Goal: Complete application form: Complete application form

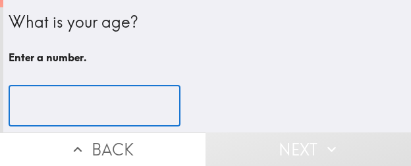
click at [31, 94] on input "number" at bounding box center [95, 106] width 172 height 41
paste input "41"
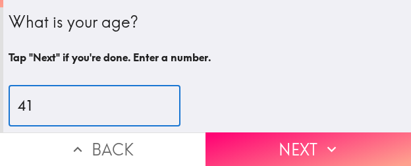
type input "41"
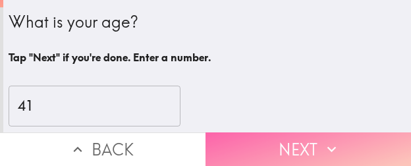
click at [248, 132] on button "Next" at bounding box center [309, 149] width 206 height 34
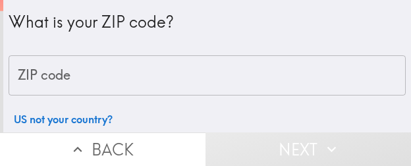
click at [84, 65] on input "ZIP code" at bounding box center [207, 75] width 397 height 41
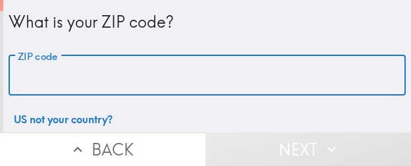
paste input "32803"
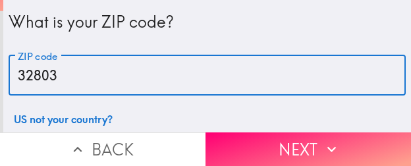
type input "32803"
click at [321, 132] on button "Next" at bounding box center [309, 149] width 206 height 34
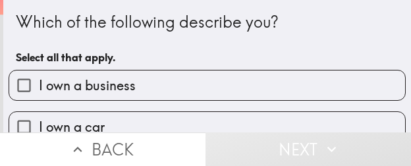
click at [124, 76] on span "I own a business" at bounding box center [87, 85] width 97 height 18
click at [39, 76] on input "I own a business" at bounding box center [24, 86] width 30 height 30
checkbox input "true"
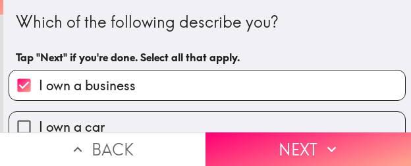
click at [273, 136] on button "Next" at bounding box center [309, 149] width 206 height 34
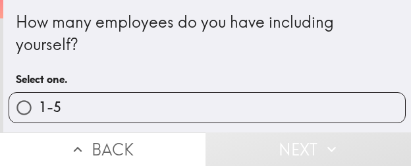
drag, startPoint x: 91, startPoint y: 101, endPoint x: 154, endPoint y: 106, distance: 62.8
click at [91, 101] on label "1-5" at bounding box center [207, 108] width 396 height 30
click at [39, 101] on input "1-5" at bounding box center [24, 108] width 30 height 30
radio input "true"
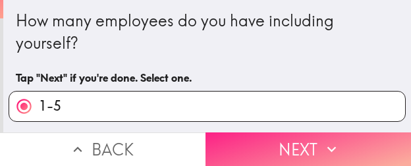
click at [282, 145] on button "Next" at bounding box center [309, 149] width 206 height 34
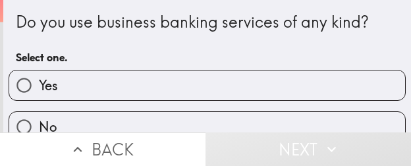
drag, startPoint x: 136, startPoint y: 83, endPoint x: 2, endPoint y: 104, distance: 135.4
click at [136, 83] on label "Yes" at bounding box center [207, 86] width 396 height 30
click at [39, 83] on input "Yes" at bounding box center [24, 86] width 30 height 30
radio input "true"
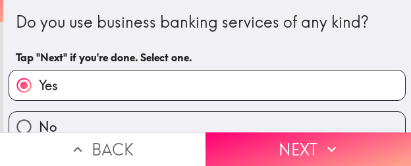
drag, startPoint x: 269, startPoint y: 143, endPoint x: 236, endPoint y: 110, distance: 47.1
click at [269, 143] on button "Next" at bounding box center [309, 149] width 206 height 34
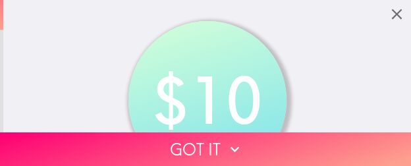
click at [74, 141] on button "Got it" at bounding box center [205, 149] width 411 height 34
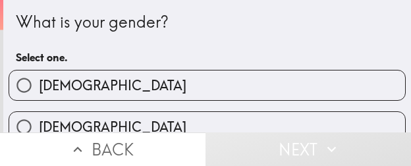
click at [69, 82] on label "Male" at bounding box center [207, 86] width 396 height 30
click at [39, 82] on input "Male" at bounding box center [24, 86] width 30 height 30
radio input "true"
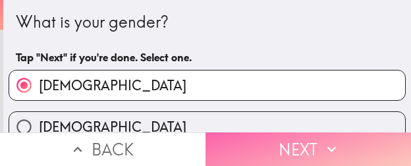
click at [248, 132] on button "Next" at bounding box center [309, 149] width 206 height 34
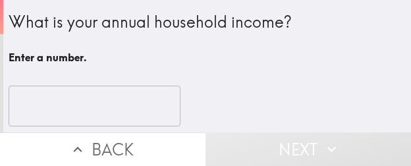
click at [88, 112] on input "number" at bounding box center [95, 106] width 172 height 41
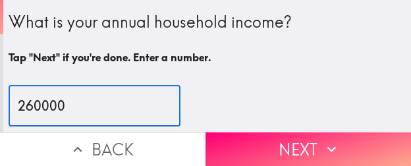
click at [26, 105] on input "260000" at bounding box center [95, 106] width 172 height 41
click at [34, 105] on input "270000" at bounding box center [95, 106] width 172 height 41
type input "275000"
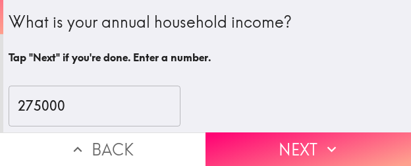
drag, startPoint x: 273, startPoint y: 144, endPoint x: 159, endPoint y: 136, distance: 114.9
click at [273, 144] on button "Next" at bounding box center [309, 149] width 206 height 34
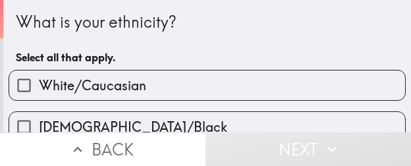
drag, startPoint x: 124, startPoint y: 88, endPoint x: 32, endPoint y: 107, distance: 93.4
click at [124, 88] on span "White/Caucasian" at bounding box center [92, 85] width 107 height 18
click at [39, 88] on input "White/Caucasian" at bounding box center [24, 86] width 30 height 30
checkbox input "true"
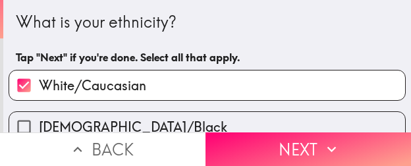
drag, startPoint x: 326, startPoint y: 133, endPoint x: 103, endPoint y: 165, distance: 225.0
click at [327, 140] on icon "button" at bounding box center [331, 148] width 17 height 17
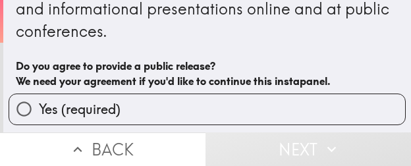
scroll to position [66, 0]
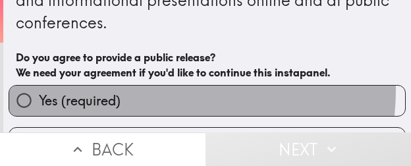
click at [141, 90] on label "Yes (required)" at bounding box center [207, 101] width 396 height 30
click at [39, 90] on input "Yes (required)" at bounding box center [24, 101] width 30 height 30
radio input "true"
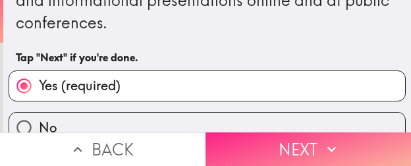
drag, startPoint x: 324, startPoint y: 132, endPoint x: 313, endPoint y: 132, distance: 10.6
click at [324, 140] on icon "button" at bounding box center [331, 148] width 17 height 17
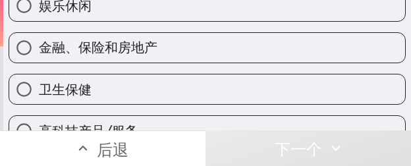
scroll to position [297, 0]
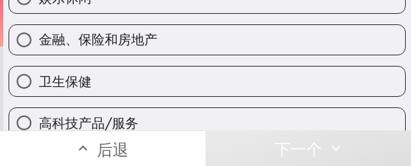
drag, startPoint x: 135, startPoint y: 46, endPoint x: 147, endPoint y: 67, distance: 23.6
click at [135, 45] on font "金融、保险和房地产" at bounding box center [98, 39] width 119 height 16
click at [39, 45] on input "金融、保险和房地产" at bounding box center [24, 40] width 30 height 30
radio input "true"
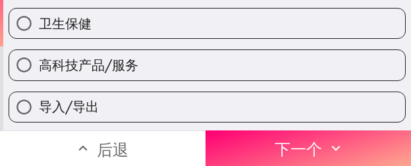
scroll to position [362, 0]
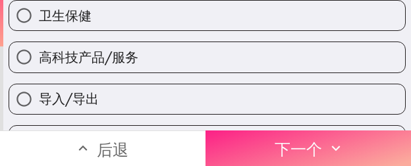
click at [258, 132] on button "下一个" at bounding box center [309, 148] width 206 height 36
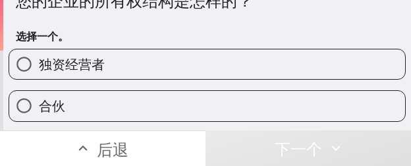
scroll to position [66, 0]
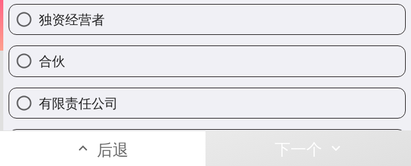
click at [91, 65] on label "合伙" at bounding box center [207, 61] width 396 height 30
click at [39, 65] on input "合伙" at bounding box center [24, 61] width 30 height 30
radio input "true"
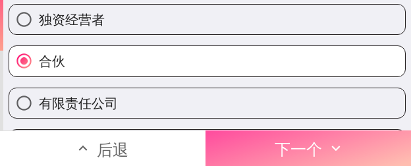
drag, startPoint x: 299, startPoint y: 140, endPoint x: 171, endPoint y: 137, distance: 127.9
click at [299, 140] on font "下一个" at bounding box center [298, 150] width 47 height 20
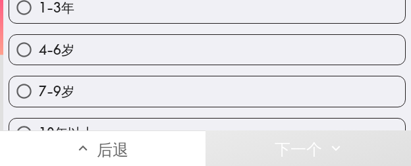
scroll to position [132, 0]
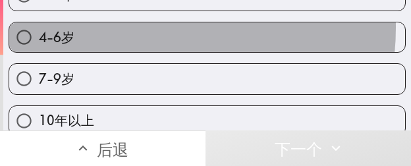
click at [130, 28] on label "4-6岁" at bounding box center [207, 37] width 396 height 30
click at [39, 28] on input "4-6岁" at bounding box center [24, 37] width 30 height 30
radio input "true"
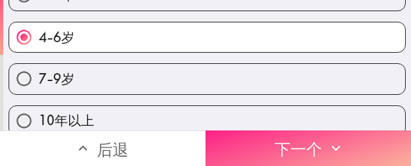
click at [233, 137] on button "下一个" at bounding box center [309, 148] width 206 height 36
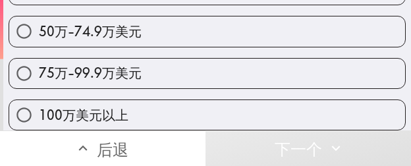
scroll to position [274, 0]
click at [158, 59] on label "75万-99.9万美元" at bounding box center [207, 74] width 396 height 30
click at [39, 59] on input "75万-99.9万美元" at bounding box center [24, 74] width 30 height 30
radio input "true"
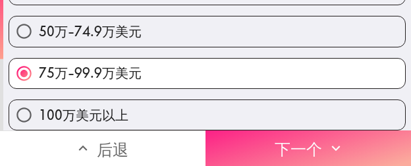
click at [257, 134] on button "下一个" at bounding box center [309, 148] width 206 height 36
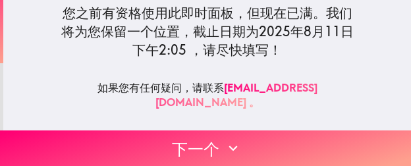
scroll to position [199, 0]
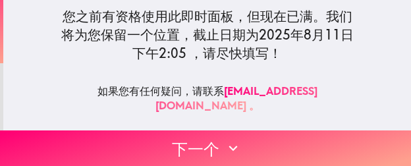
click at [113, 130] on button "下一个" at bounding box center [205, 148] width 411 height 36
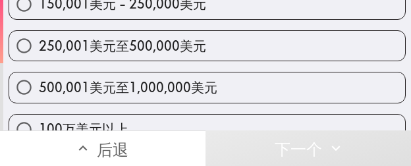
scroll to position [340, 0]
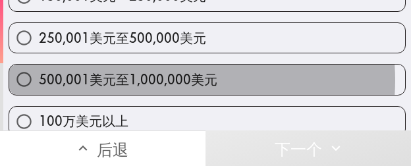
click at [162, 81] on font "500,001美元至1,000,000美元" at bounding box center [128, 79] width 179 height 16
click at [39, 81] on input "500,001美元至1,000,000美元" at bounding box center [24, 80] width 30 height 30
radio input "true"
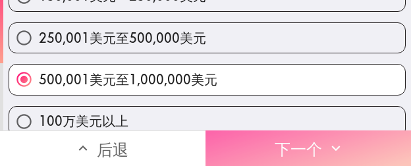
click at [275, 140] on font "下一个" at bounding box center [298, 150] width 47 height 20
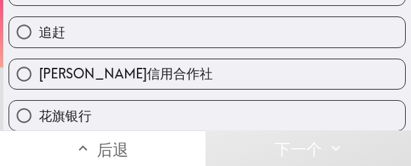
scroll to position [516, 0]
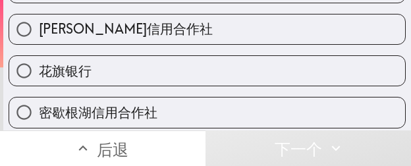
click at [116, 57] on label "花旗银行" at bounding box center [207, 71] width 396 height 30
click at [39, 57] on input "花旗银行" at bounding box center [24, 71] width 30 height 30
radio input "true"
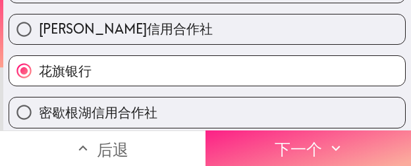
click at [254, 139] on button "下一个" at bounding box center [309, 148] width 206 height 36
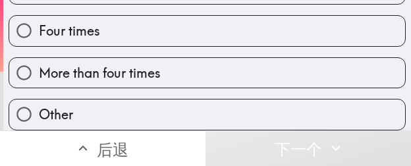
scroll to position [213, 0]
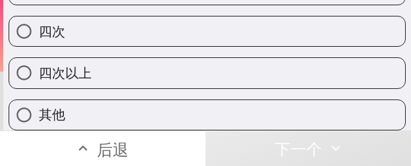
drag, startPoint x: 117, startPoint y: 62, endPoint x: 110, endPoint y: 55, distance: 9.3
click at [117, 62] on label "四次以上" at bounding box center [207, 73] width 396 height 30
click at [39, 62] on input "四次以上" at bounding box center [24, 73] width 30 height 30
radio input "true"
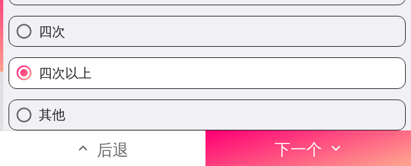
drag, startPoint x: 273, startPoint y: 132, endPoint x: 191, endPoint y: 87, distance: 93.5
click at [275, 140] on font "下一个" at bounding box center [298, 150] width 47 height 20
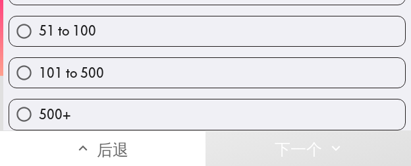
scroll to position [129, 0]
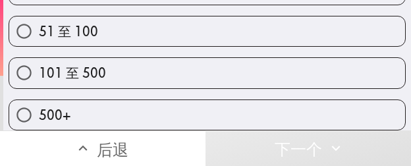
drag, startPoint x: 110, startPoint y: 67, endPoint x: 45, endPoint y: 27, distance: 76.1
click at [110, 67] on label "101 至 500" at bounding box center [207, 73] width 396 height 30
click at [39, 67] on input "101 至 500" at bounding box center [24, 73] width 30 height 30
radio input "true"
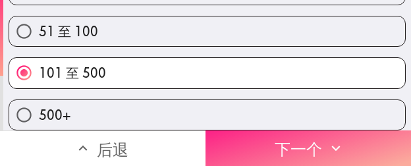
click at [236, 138] on button "下一个" at bounding box center [309, 148] width 206 height 36
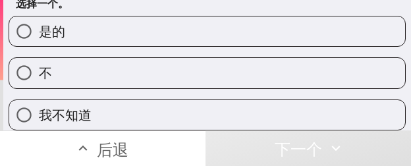
scroll to position [65, 0]
click at [116, 24] on label "是的" at bounding box center [207, 31] width 396 height 30
click at [39, 24] on input "是的" at bounding box center [24, 31] width 30 height 30
radio input "true"
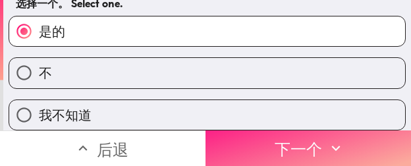
click at [248, 144] on button "下一个" at bounding box center [309, 148] width 206 height 36
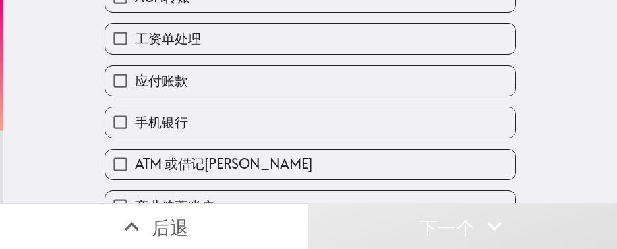
scroll to position [208, 0]
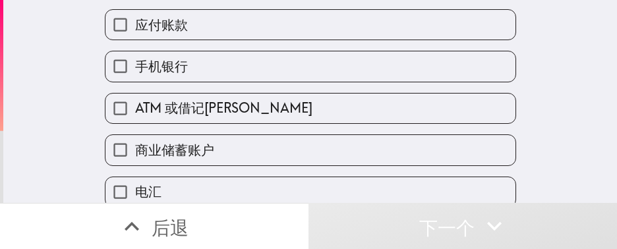
drag, startPoint x: 186, startPoint y: 71, endPoint x: 206, endPoint y: 65, distance: 20.0
click at [186, 71] on label "手机银行" at bounding box center [310, 66] width 410 height 30
click at [135, 71] on input "手机银行" at bounding box center [120, 66] width 30 height 30
checkbox input "true"
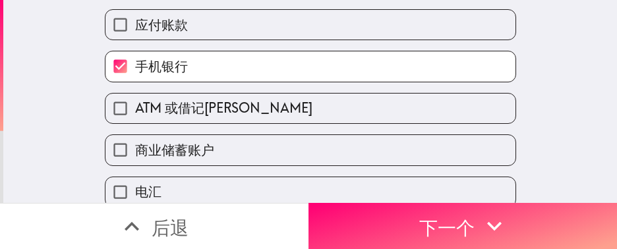
click at [212, 43] on div "手机银行" at bounding box center [305, 61] width 422 height 42
click at [194, 113] on font "ATM 或借记卡" at bounding box center [223, 107] width 177 height 16
click at [135, 113] on input "ATM 或借记卡" at bounding box center [120, 109] width 30 height 30
checkbox input "true"
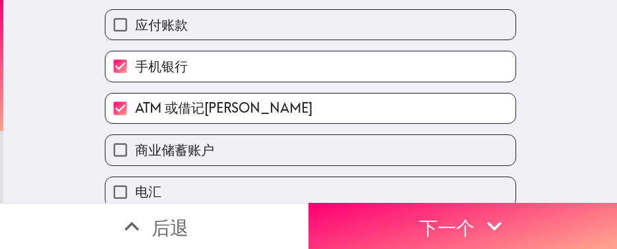
click at [180, 148] on font "商业储蓄账户" at bounding box center [174, 150] width 79 height 16
click at [135, 148] on input "商业储蓄账户" at bounding box center [120, 150] width 30 height 30
checkbox input "true"
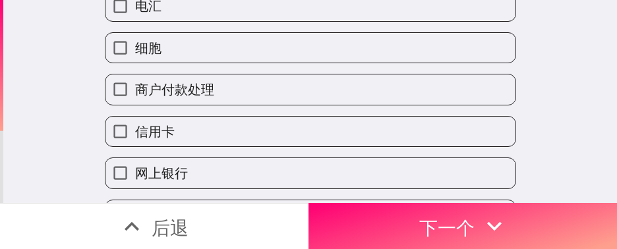
scroll to position [406, 0]
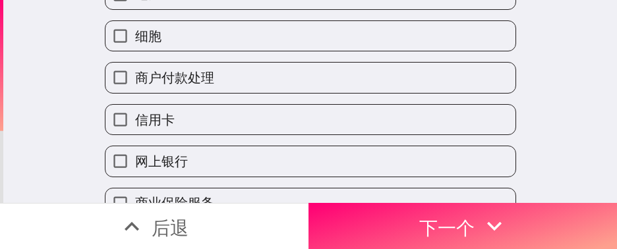
click at [196, 125] on label "信用卡" at bounding box center [310, 120] width 410 height 30
click at [135, 125] on input "信用卡" at bounding box center [120, 120] width 30 height 30
checkbox input "true"
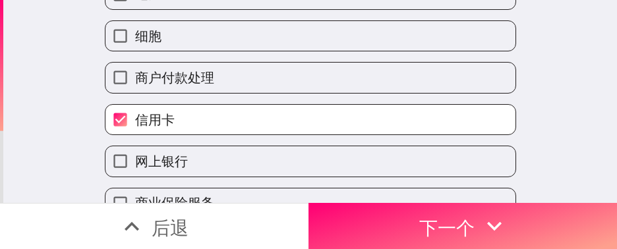
click at [181, 156] on label "网上银行" at bounding box center [310, 161] width 410 height 30
click at [135, 156] on input "网上银行" at bounding box center [120, 161] width 30 height 30
checkbox input "true"
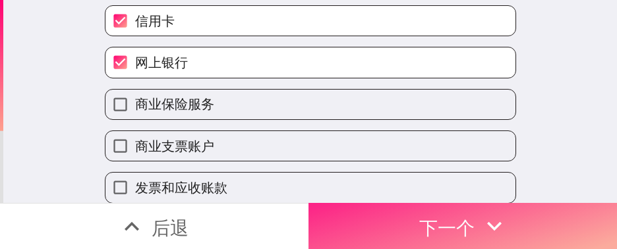
click at [368, 165] on button "下一个" at bounding box center [462, 226] width 308 height 46
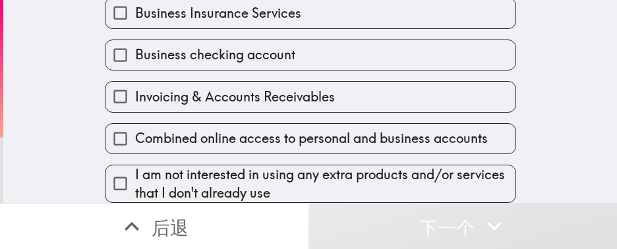
scroll to position [617, 0]
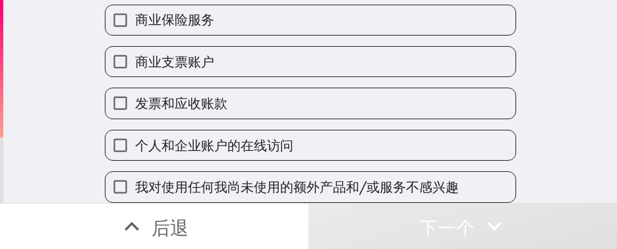
click at [204, 165] on font "我对使用任何我尚未使用的额外产品和/或服务不感兴趣" at bounding box center [297, 187] width 324 height 16
click at [135, 165] on input "我对使用任何我尚未使用的额外产品和/或服务不感兴趣" at bounding box center [120, 187] width 30 height 30
checkbox input "true"
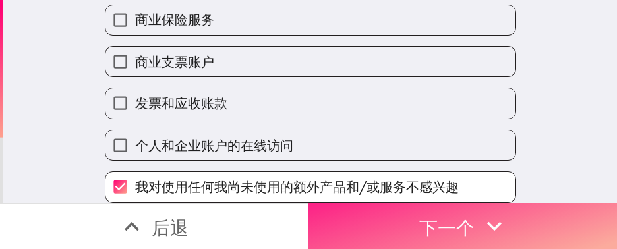
click at [411, 165] on font "下一个" at bounding box center [446, 227] width 55 height 23
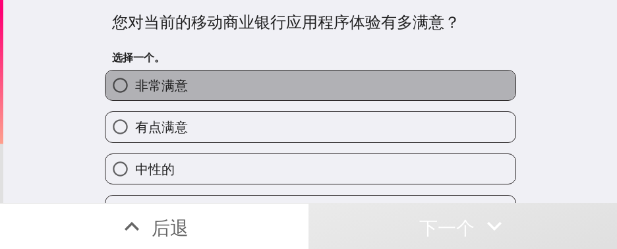
click at [161, 79] on font "非常满意" at bounding box center [161, 85] width 53 height 16
click at [135, 79] on input "非常满意" at bounding box center [120, 86] width 30 height 30
radio input "true"
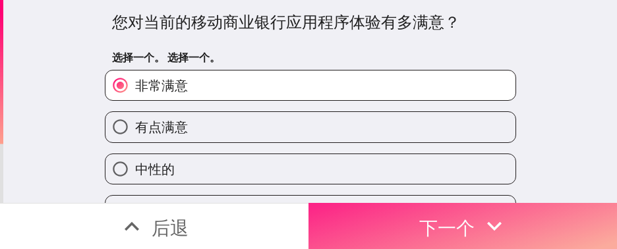
drag, startPoint x: 382, startPoint y: 198, endPoint x: 302, endPoint y: 202, distance: 79.2
click at [382, 165] on button "下一个" at bounding box center [462, 226] width 308 height 46
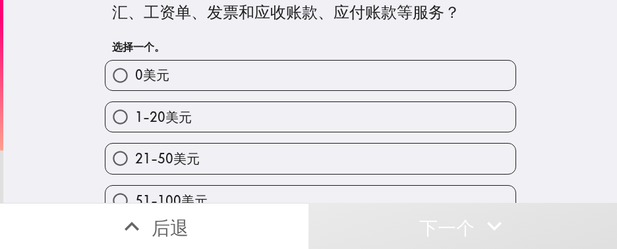
scroll to position [99, 0]
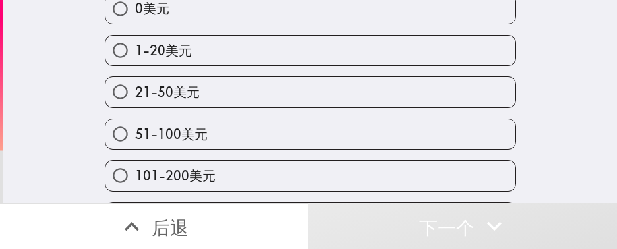
click at [200, 95] on label "21-50美元" at bounding box center [310, 92] width 410 height 30
click at [135, 95] on input "21-50美元" at bounding box center [120, 92] width 30 height 30
radio input "true"
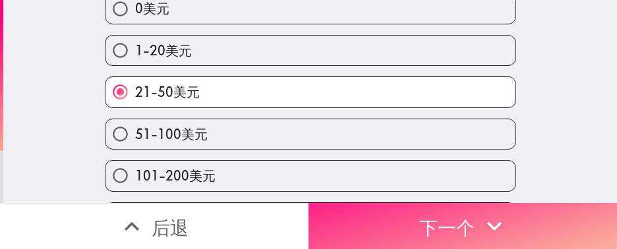
click at [321, 165] on button "下一个" at bounding box center [462, 226] width 308 height 46
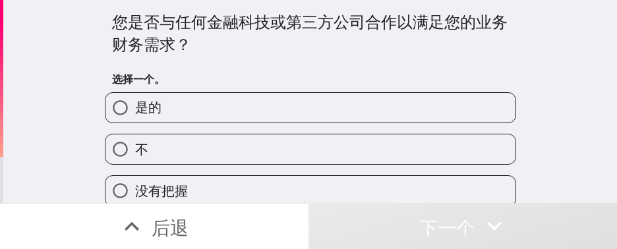
drag, startPoint x: 206, startPoint y: 111, endPoint x: 6, endPoint y: 134, distance: 201.1
click at [204, 109] on label "是的" at bounding box center [310, 108] width 410 height 30
click at [135, 109] on input "是的" at bounding box center [120, 108] width 30 height 30
radio input "true"
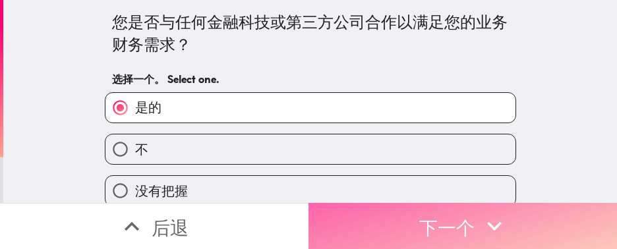
click at [368, 165] on button "下一个" at bounding box center [462, 226] width 308 height 46
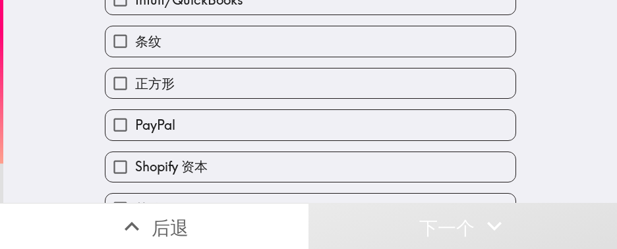
scroll to position [99, 0]
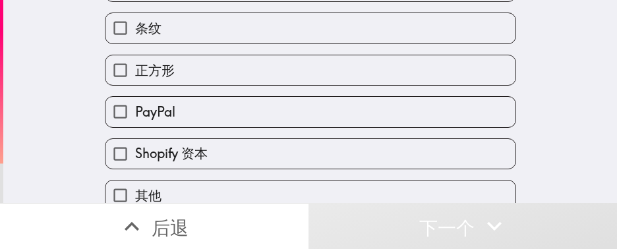
drag, startPoint x: 196, startPoint y: 113, endPoint x: 4, endPoint y: 131, distance: 193.2
click at [196, 113] on label "PayPal" at bounding box center [310, 112] width 410 height 30
click at [135, 113] on input "PayPal" at bounding box center [120, 112] width 30 height 30
checkbox input "true"
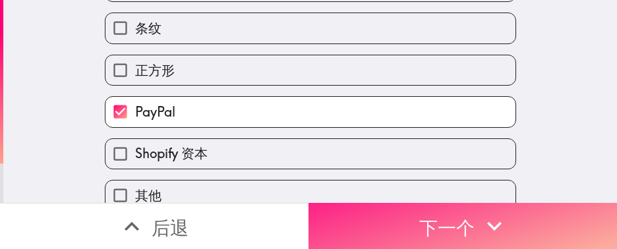
click at [378, 165] on button "下一个" at bounding box center [462, 226] width 308 height 46
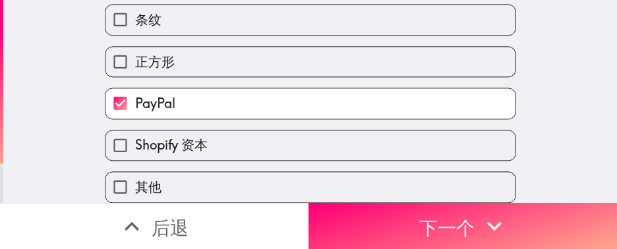
scroll to position [20, 0]
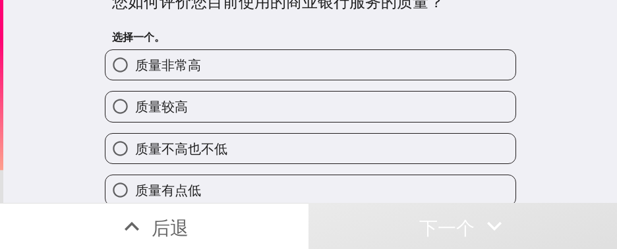
click at [163, 105] on font "质量较高" at bounding box center [161, 106] width 53 height 16
click at [135, 105] on input "质量较高" at bounding box center [120, 107] width 30 height 30
radio input "true"
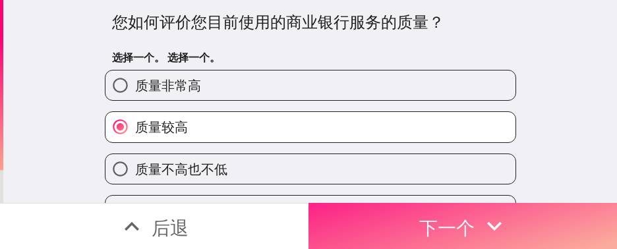
click at [349, 165] on button "下一个" at bounding box center [462, 226] width 308 height 46
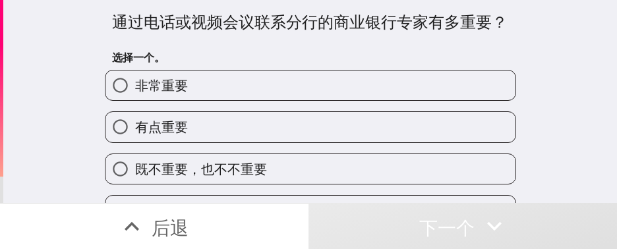
drag, startPoint x: 194, startPoint y: 123, endPoint x: 49, endPoint y: 44, distance: 164.5
click at [194, 123] on label "有点重要" at bounding box center [310, 127] width 410 height 30
click at [135, 123] on input "有点重要" at bounding box center [120, 127] width 30 height 30
radio input "true"
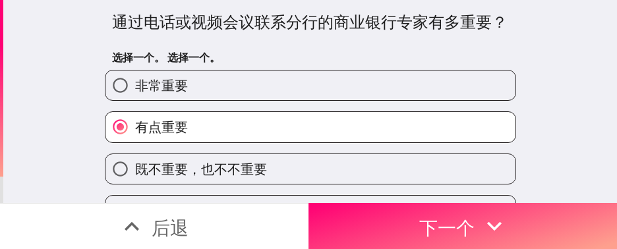
click at [372, 165] on button "下一个" at bounding box center [462, 226] width 308 height 46
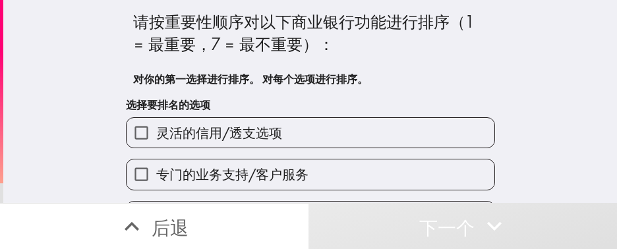
click at [326, 138] on label "灵活的信用/透支选项" at bounding box center [311, 133] width 368 height 30
click at [156, 138] on input "灵活的信用/透支选项" at bounding box center [142, 133] width 30 height 30
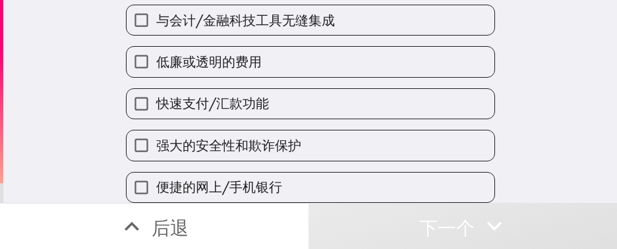
click at [327, 47] on label "低廉或透明的费用" at bounding box center [311, 62] width 368 height 30
click at [156, 47] on input "低廉或透明的费用" at bounding box center [142, 62] width 30 height 30
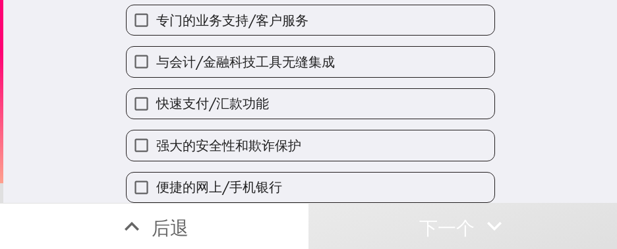
click at [306, 91] on label "快速支付/汇款功能" at bounding box center [311, 104] width 368 height 30
click at [156, 91] on input "快速支付/汇款功能" at bounding box center [142, 104] width 30 height 30
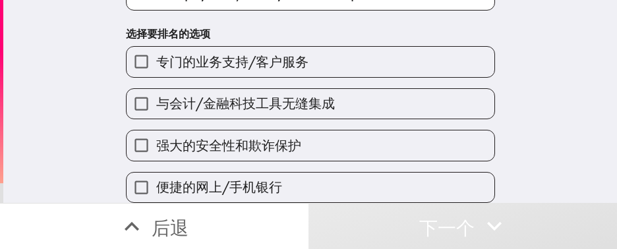
click at [289, 130] on label "强大的安全性和欺诈保护" at bounding box center [311, 145] width 368 height 30
click at [156, 130] on input "强大的安全性和欺诈保护" at bounding box center [142, 145] width 30 height 30
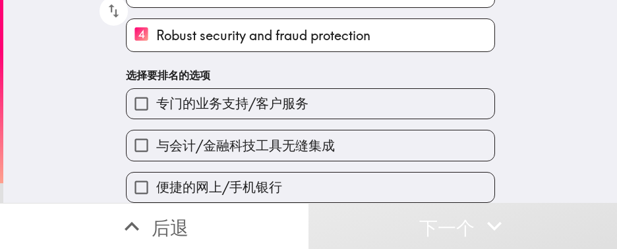
click at [279, 137] on font "与会计/金融科技工具无缝集成" at bounding box center [245, 145] width 179 height 16
click at [156, 130] on input "与会计/金融科技工具无缝集成" at bounding box center [142, 145] width 30 height 30
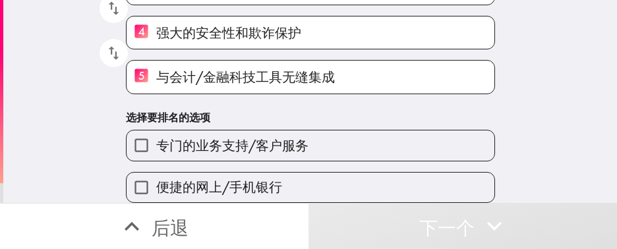
drag, startPoint x: 298, startPoint y: 129, endPoint x: 320, endPoint y: 150, distance: 30.3
click at [298, 130] on label "专门的业务支持/客户服务" at bounding box center [311, 145] width 368 height 30
click at [156, 130] on input "专门的业务支持/客户服务" at bounding box center [142, 145] width 30 height 30
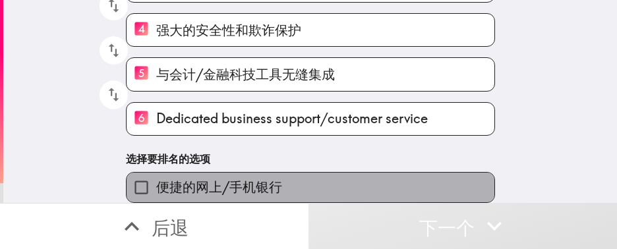
click at [308, 165] on label "便捷的网上/手机银行" at bounding box center [311, 188] width 368 height 30
click at [156, 165] on input "便捷的网上/手机银行" at bounding box center [142, 188] width 30 height 30
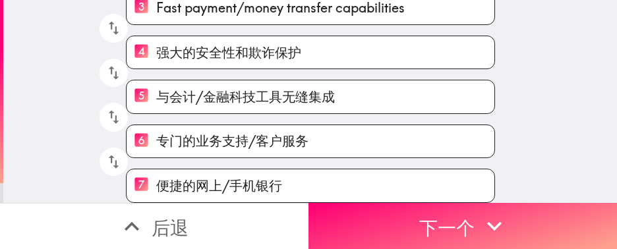
drag, startPoint x: 364, startPoint y: 218, endPoint x: 65, endPoint y: 36, distance: 350.4
click at [364, 165] on button "下一个" at bounding box center [462, 226] width 308 height 46
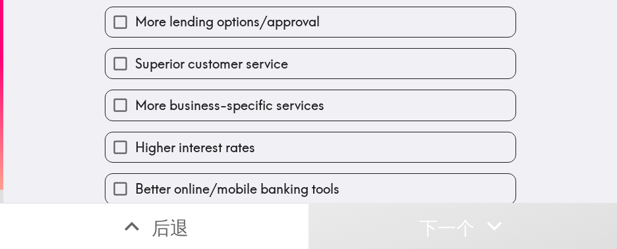
scroll to position [169, 0]
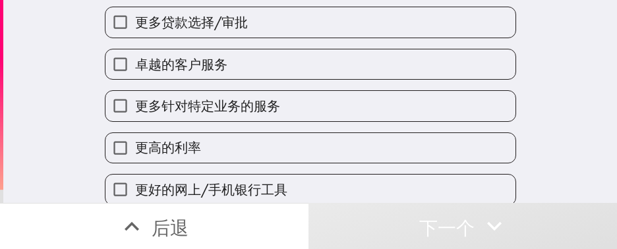
click at [178, 119] on label "更多针对特定业务的服务" at bounding box center [310, 106] width 410 height 30
click at [135, 119] on input "更多针对特定业务的服务" at bounding box center [120, 106] width 30 height 30
checkbox input "true"
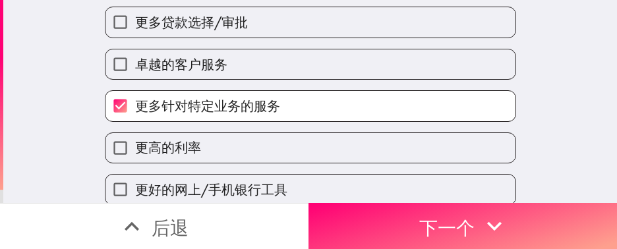
click at [194, 46] on div "卓越的客户服务" at bounding box center [305, 59] width 422 height 42
click at [196, 22] on font "更多贷款选择/审批" at bounding box center [191, 22] width 113 height 16
click at [135, 22] on input "更多贷款选择/审批" at bounding box center [120, 22] width 30 height 30
checkbox input "true"
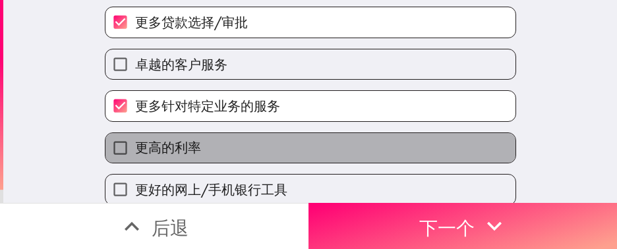
click at [161, 157] on span "更高的利率" at bounding box center [168, 147] width 66 height 18
click at [135, 159] on input "更高的利率" at bounding box center [120, 148] width 30 height 30
checkbox input "true"
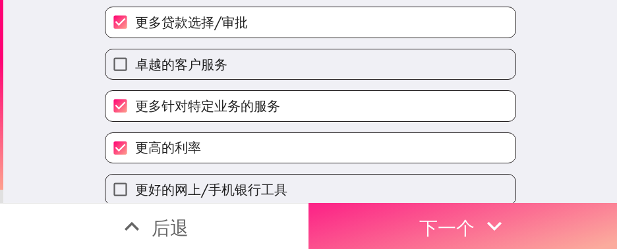
click at [400, 165] on button "下一个" at bounding box center [462, 226] width 308 height 46
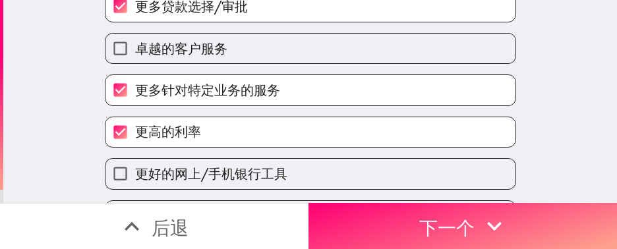
scroll to position [198, 0]
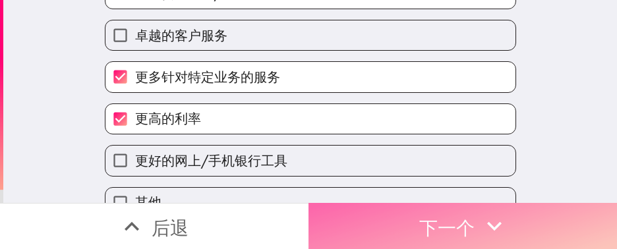
click at [403, 206] on button "下一个" at bounding box center [462, 226] width 308 height 46
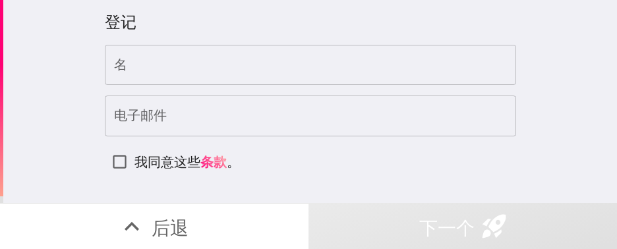
click at [131, 60] on input "名" at bounding box center [310, 65] width 411 height 41
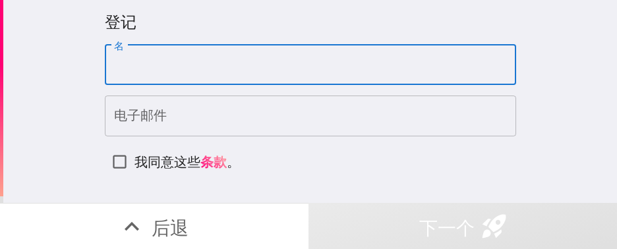
paste input "[PERSON_NAME]"
type input "[PERSON_NAME]"
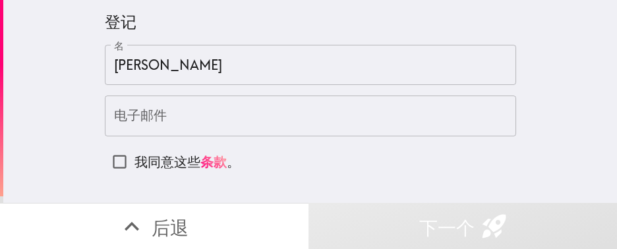
click at [161, 117] on input "电子邮件" at bounding box center [310, 116] width 411 height 41
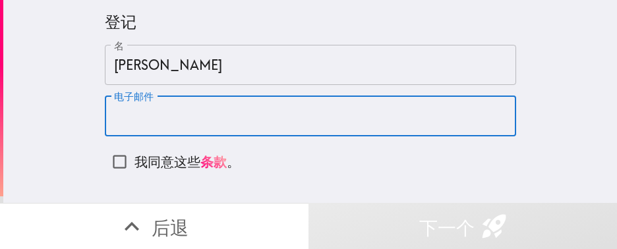
paste input "[EMAIL_ADDRESS][DOMAIN_NAME]"
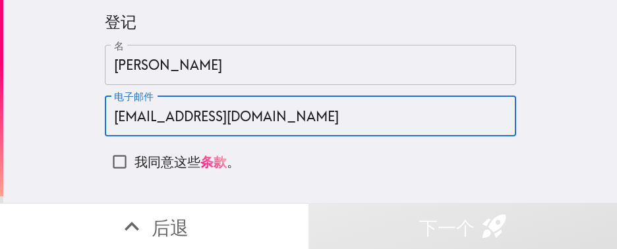
type input "[EMAIL_ADDRESS][DOMAIN_NAME]"
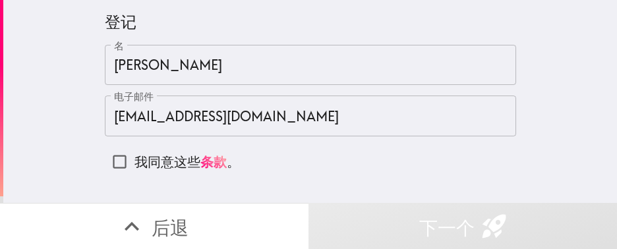
click at [165, 159] on font "我同意这些" at bounding box center [167, 162] width 66 height 16
click at [134, 159] on input "我同意这些 条款 。" at bounding box center [120, 162] width 30 height 30
checkbox input "true"
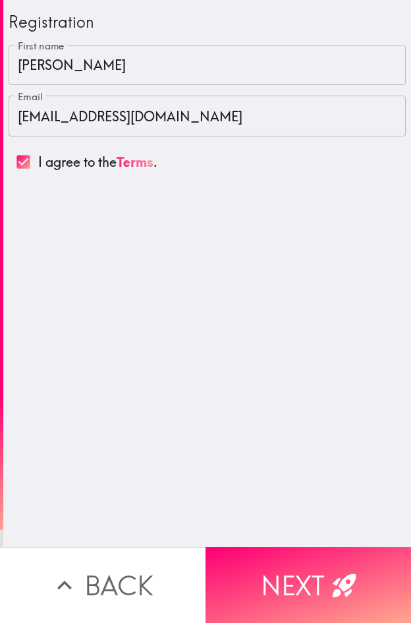
click at [94, 248] on div "Registration First name [PERSON_NAME] First name Email [EMAIL_ADDRESS][DOMAIN_N…" at bounding box center [207, 273] width 408 height 547
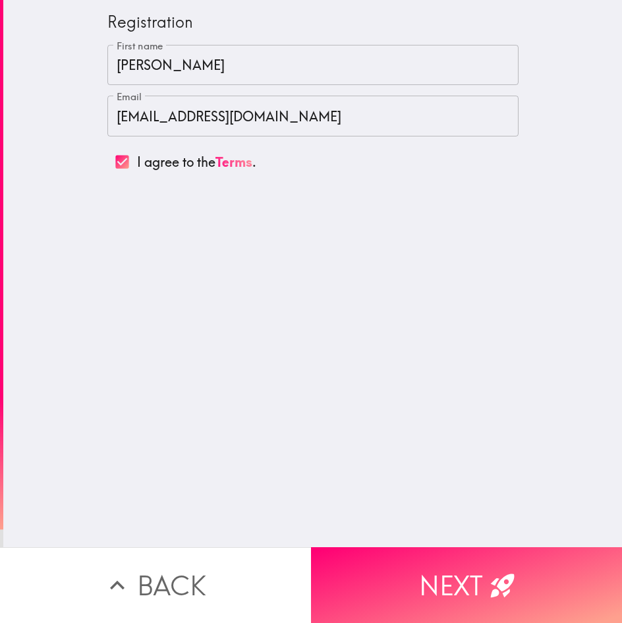
click at [297, 248] on div "Registration First name [PERSON_NAME] First name Email [EMAIL_ADDRESS][DOMAIN_N…" at bounding box center [312, 273] width 619 height 547
click at [575, 248] on div "Registration First name [PERSON_NAME] First name Email [EMAIL_ADDRESS][DOMAIN_N…" at bounding box center [312, 273] width 619 height 547
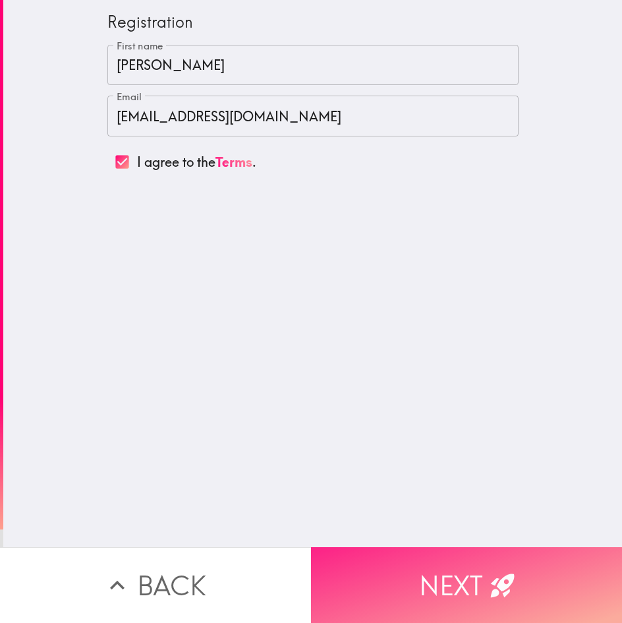
click at [413, 248] on button "Next" at bounding box center [466, 585] width 311 height 76
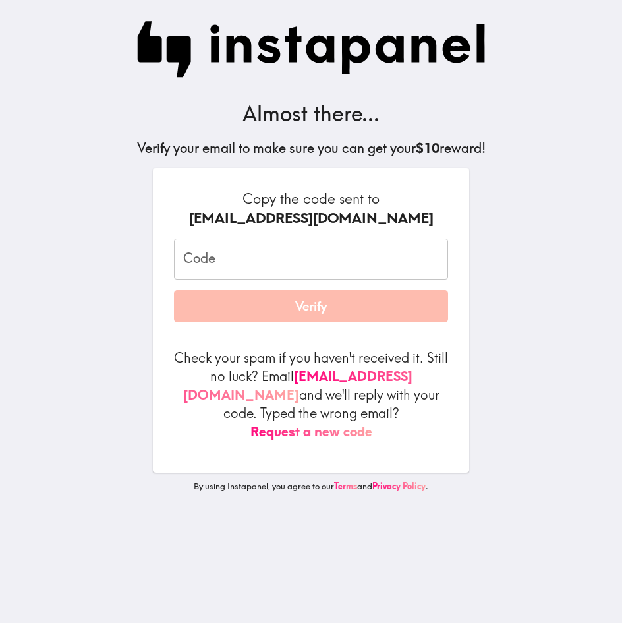
click at [225, 245] on input "Code" at bounding box center [311, 259] width 274 height 41
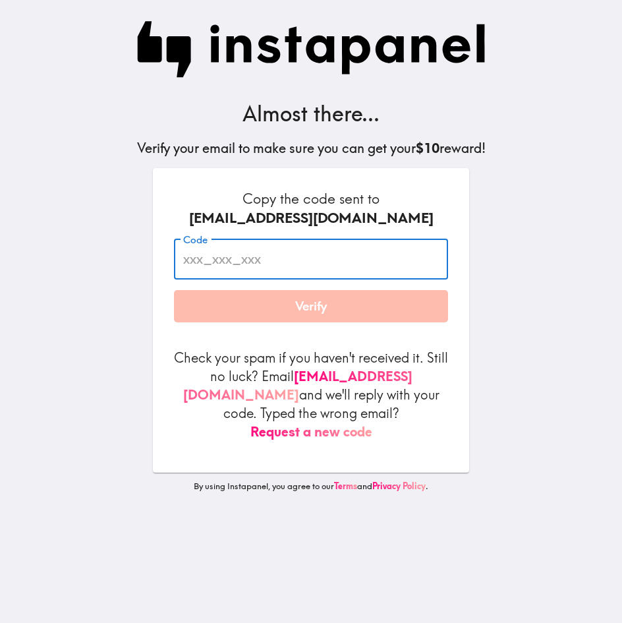
paste input "mT7_34k_PaN"
type input "mT7_34k_PaN"
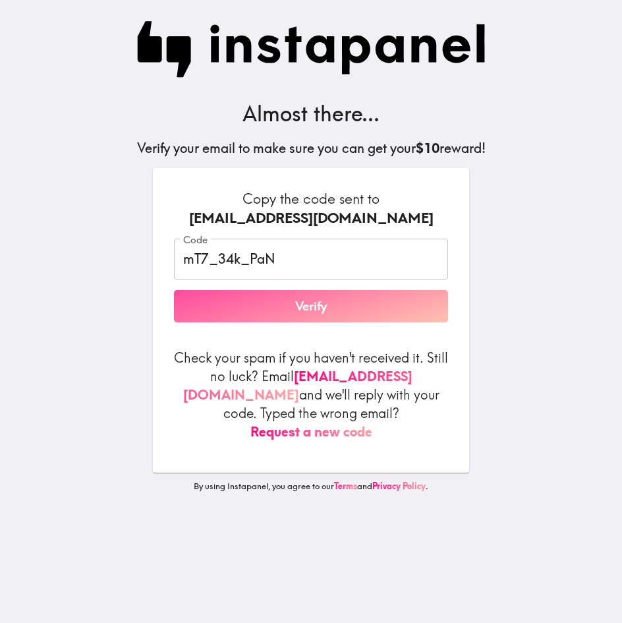
click at [231, 248] on button "Verify" at bounding box center [311, 306] width 274 height 33
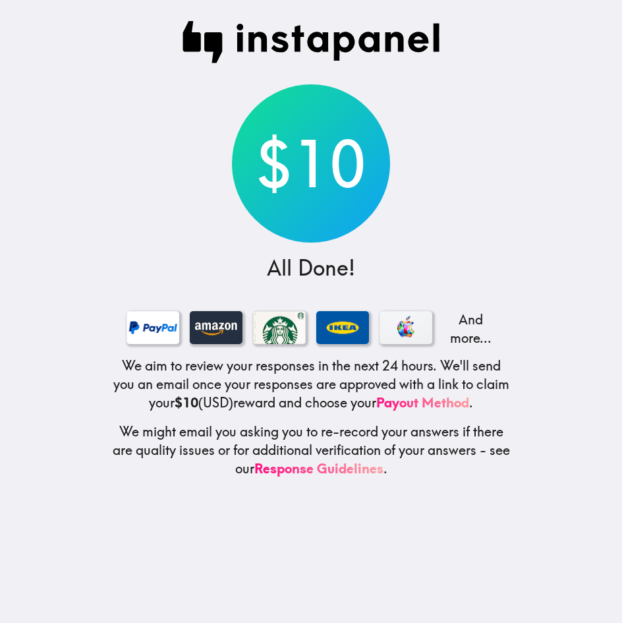
click at [496, 173] on div "$10 All Done! And more... We aim to review your responses in the next 24 hours.…" at bounding box center [311, 311] width 422 height 623
